Goal: Information Seeking & Learning: Learn about a topic

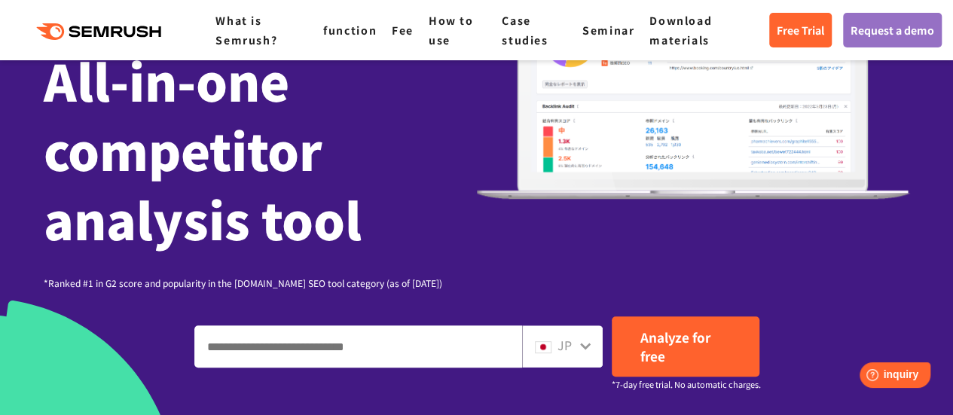
scroll to position [286, 0]
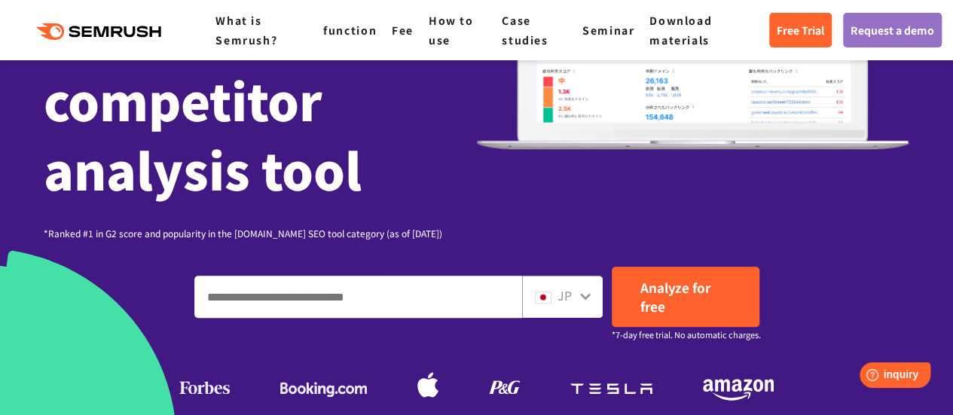
click at [309, 307] on input "Enter a domain, keyword or URL" at bounding box center [358, 296] width 326 height 41
paste input "**********"
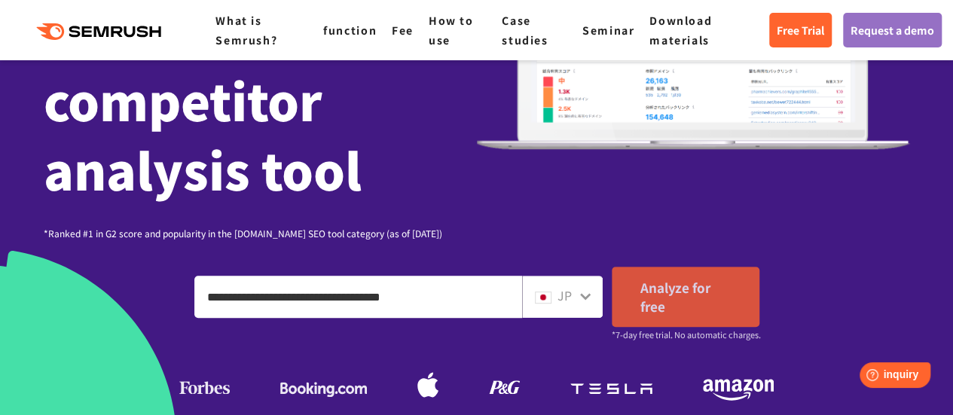
type input "**********"
click at [682, 311] on link "Analyze for free" at bounding box center [686, 297] width 148 height 60
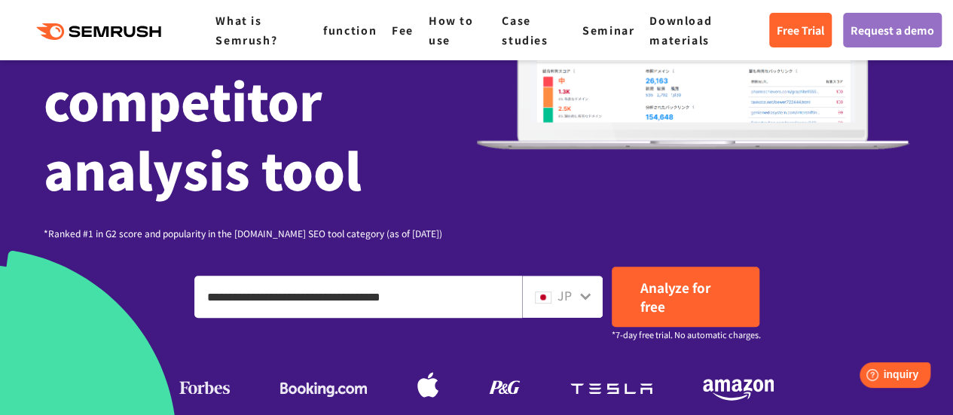
click at [588, 300] on icon at bounding box center [585, 296] width 12 height 12
click at [586, 297] on icon at bounding box center [585, 296] width 11 height 7
click at [576, 291] on div "JP" at bounding box center [559, 296] width 48 height 20
click at [557, 296] on font "JP" at bounding box center [564, 295] width 14 height 18
click at [550, 296] on img at bounding box center [543, 297] width 17 height 12
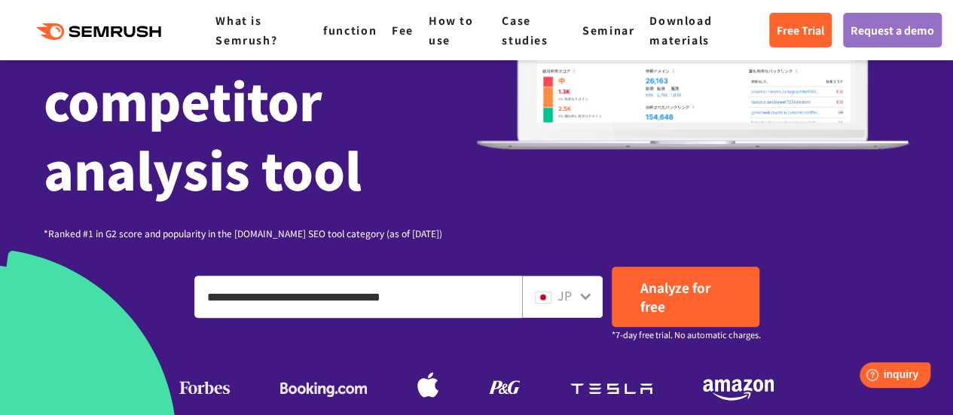
click at [550, 296] on img at bounding box center [543, 297] width 17 height 12
drag, startPoint x: 550, startPoint y: 296, endPoint x: 545, endPoint y: 277, distance: 19.4
click at [545, 277] on div "JP" at bounding box center [562, 297] width 81 height 42
click at [584, 294] on icon at bounding box center [585, 296] width 12 height 12
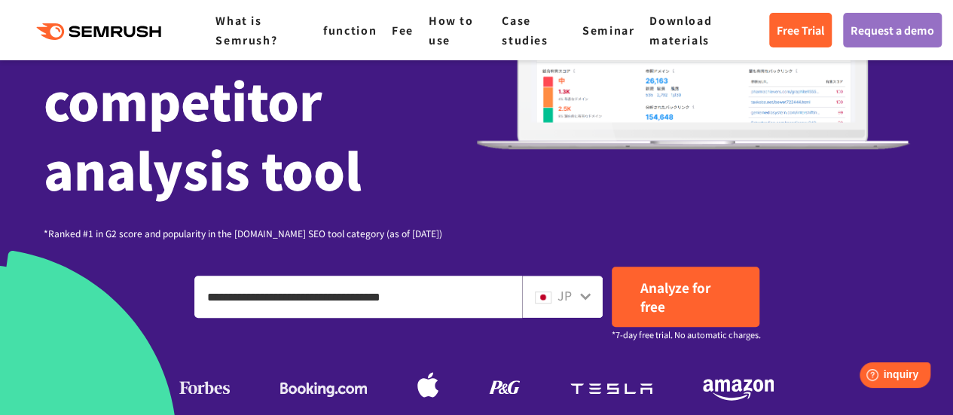
drag, startPoint x: 584, startPoint y: 294, endPoint x: 541, endPoint y: 297, distance: 43.0
click at [541, 297] on div "JP" at bounding box center [562, 297] width 81 height 42
click at [541, 297] on img at bounding box center [543, 297] width 17 height 12
click at [458, 287] on input "**********" at bounding box center [358, 296] width 326 height 41
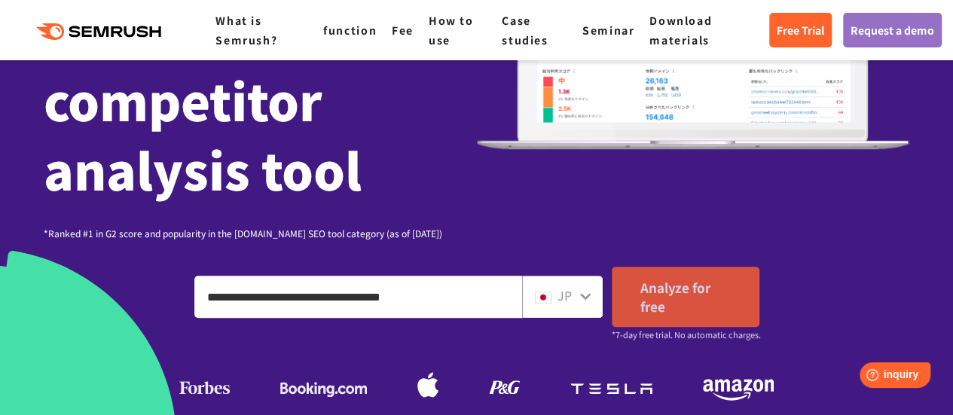
click at [672, 311] on link "Analyze for free" at bounding box center [686, 297] width 148 height 60
